Goal: Task Accomplishment & Management: Manage account settings

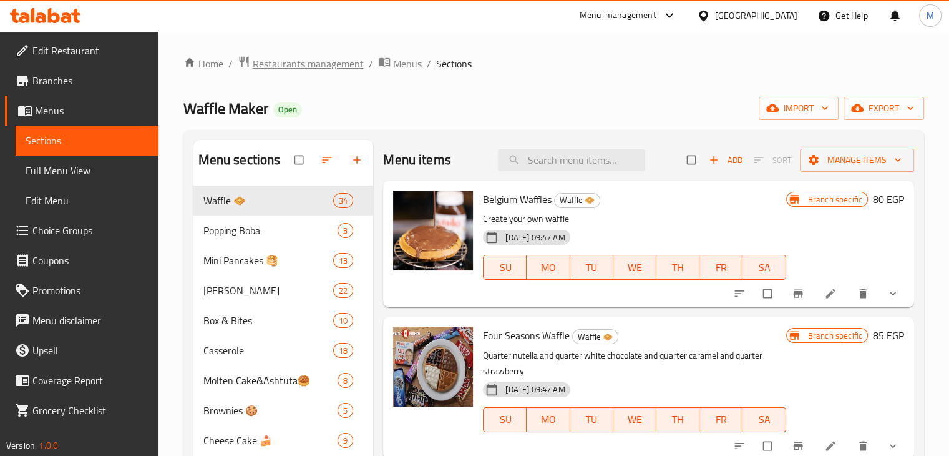
click at [331, 71] on span "Restaurants management" at bounding box center [308, 63] width 111 height 15
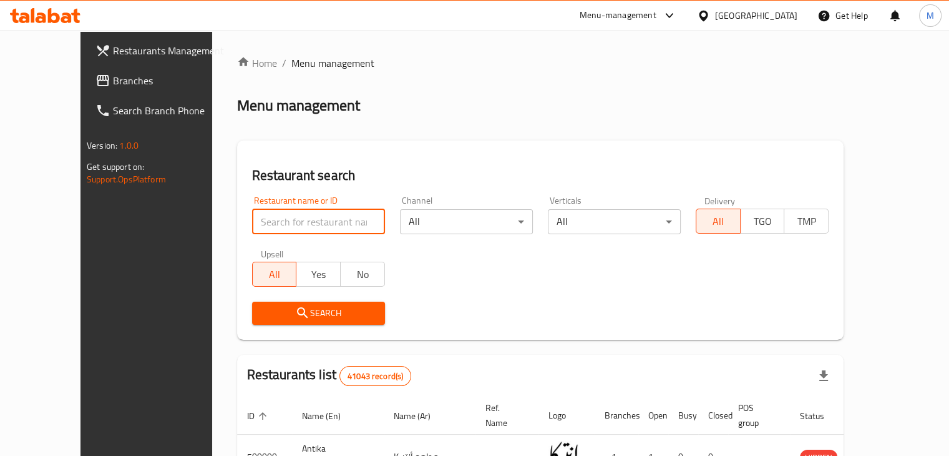
click at [295, 220] on input "search" at bounding box center [318, 221] width 133 height 25
paste input "افندينا, حدائق الأهرام"
click button "Search" at bounding box center [318, 312] width 133 height 23
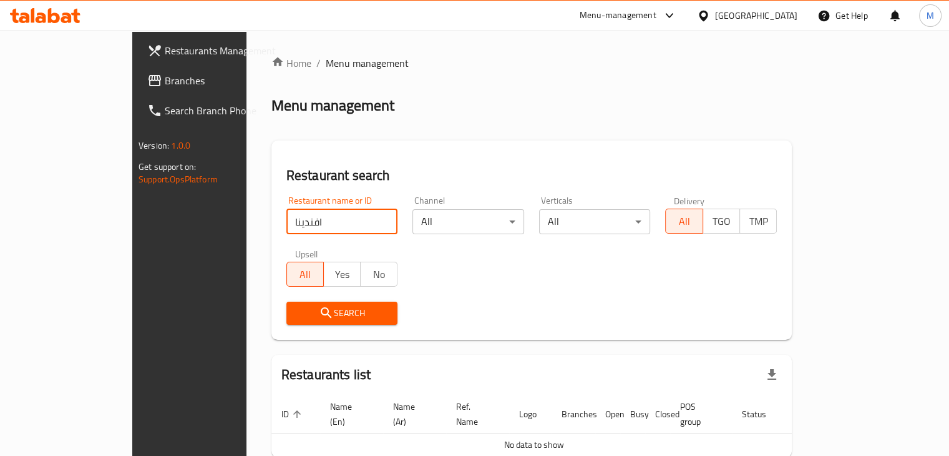
type input "افندينا"
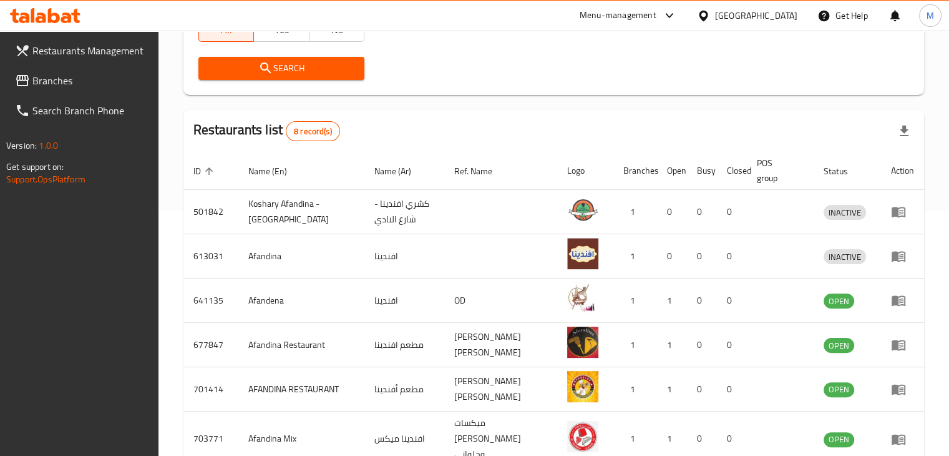
scroll to position [397, 0]
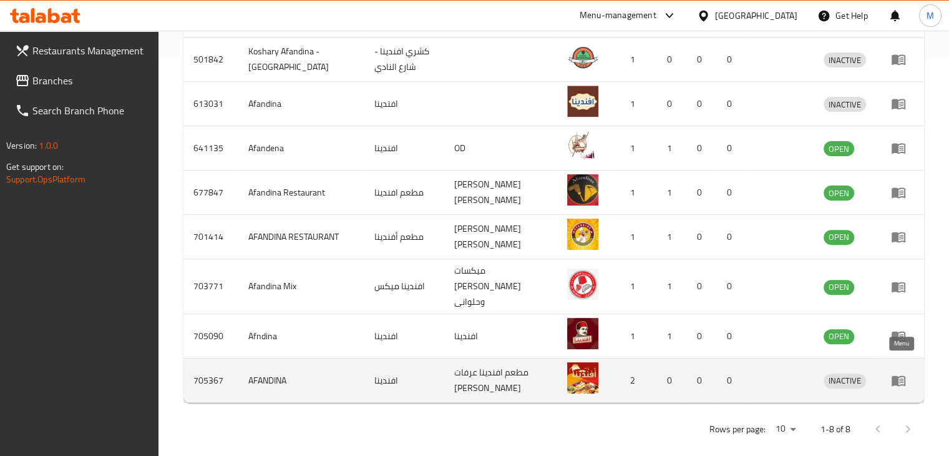
click at [904, 376] on icon "enhanced table" at bounding box center [899, 381] width 14 height 11
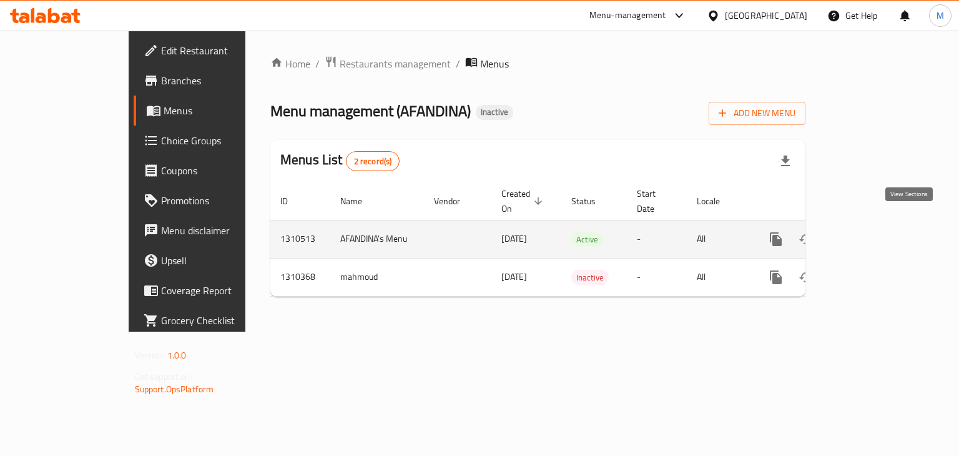
click at [881, 232] on link "enhanced table" at bounding box center [866, 239] width 30 height 30
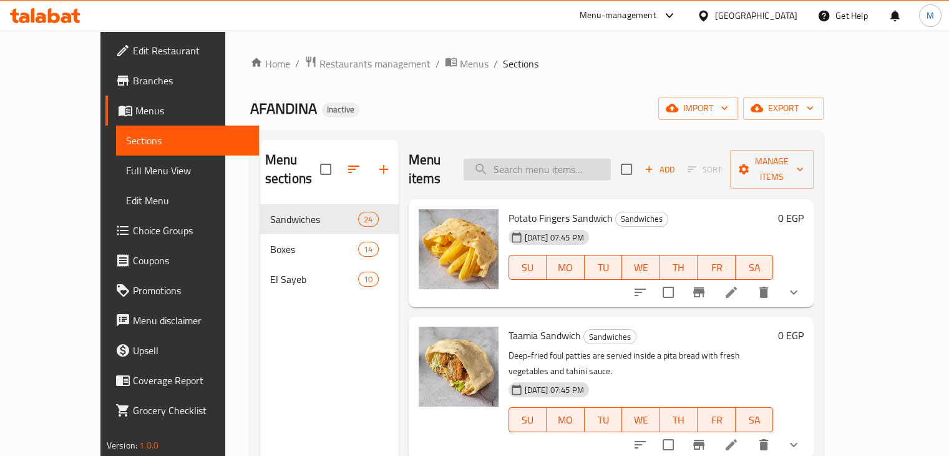
paste input "قرص الطعميه"
click at [547, 168] on input "قرص الطعميه" at bounding box center [537, 170] width 147 height 22
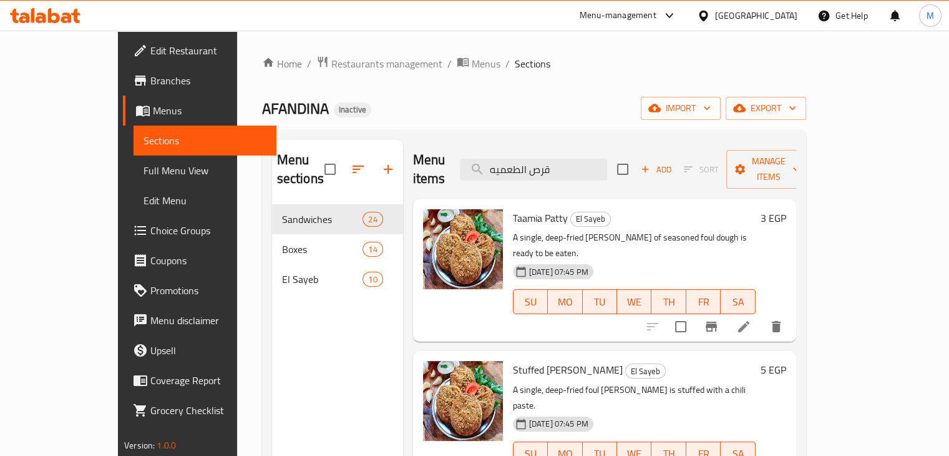
type input "قرص الطعميه"
